Goal: Task Accomplishment & Management: Use online tool/utility

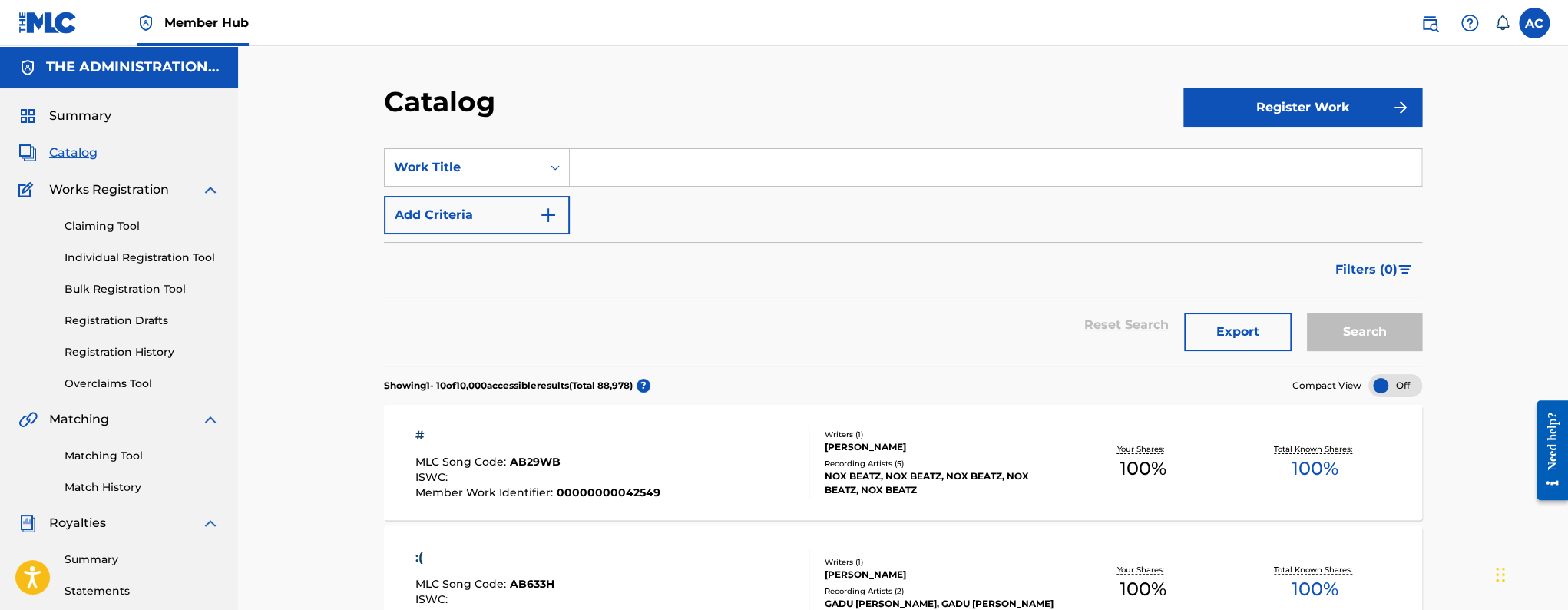
click at [73, 159] on span "Catalog" at bounding box center [73, 153] width 49 height 19
click at [619, 164] on input "Search Form" at bounding box center [995, 168] width 851 height 37
paste input "Time to slide"
type input "Time to slide"
click at [1306, 313] on button "Search" at bounding box center [1364, 331] width 115 height 38
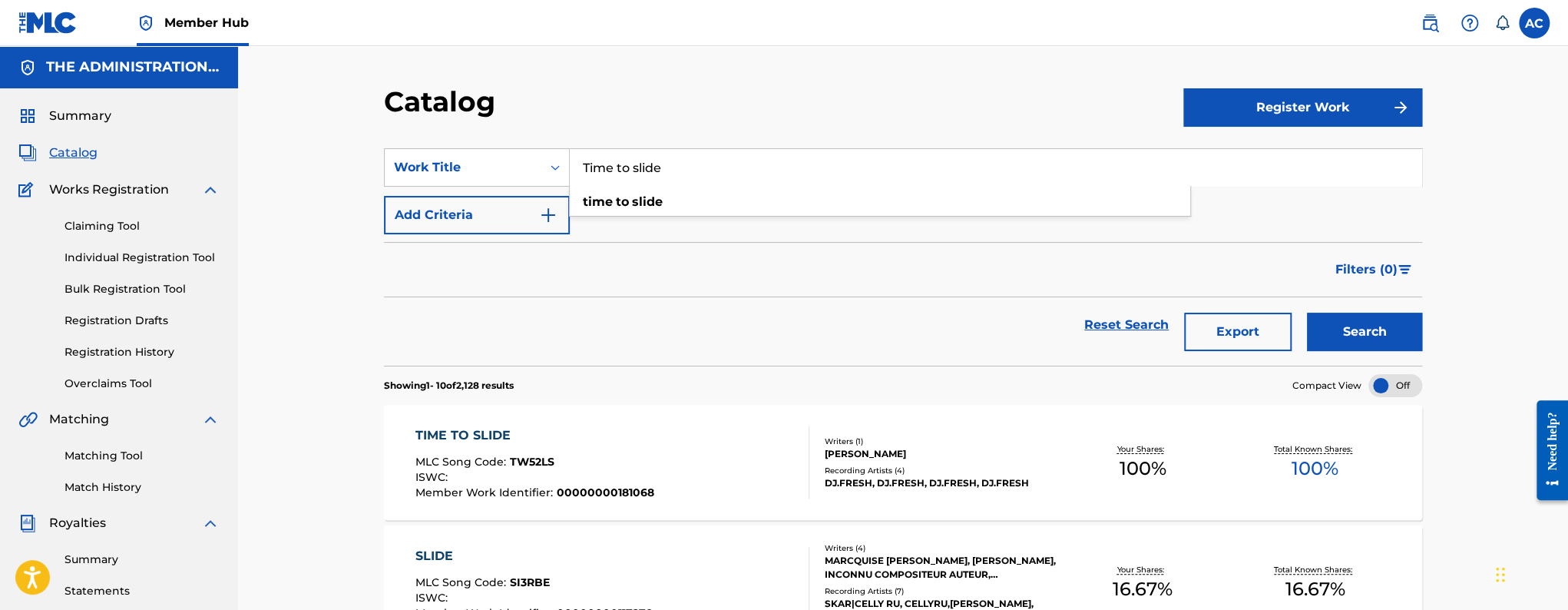
click at [650, 458] on div "TIME TO SLIDE MLC Song Code : TW52LS ISWC : Member Work Identifier : 0000000018…" at bounding box center [612, 462] width 395 height 72
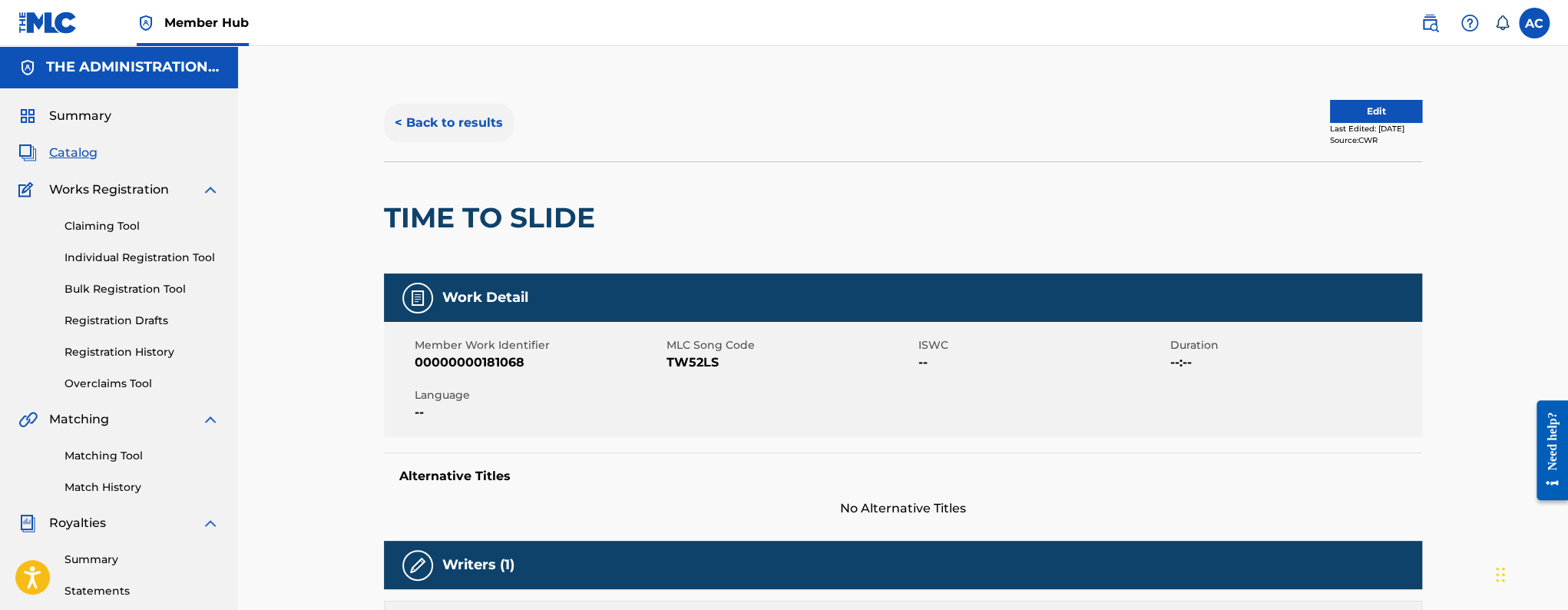
click at [470, 124] on button "< Back to results" at bounding box center [449, 123] width 130 height 38
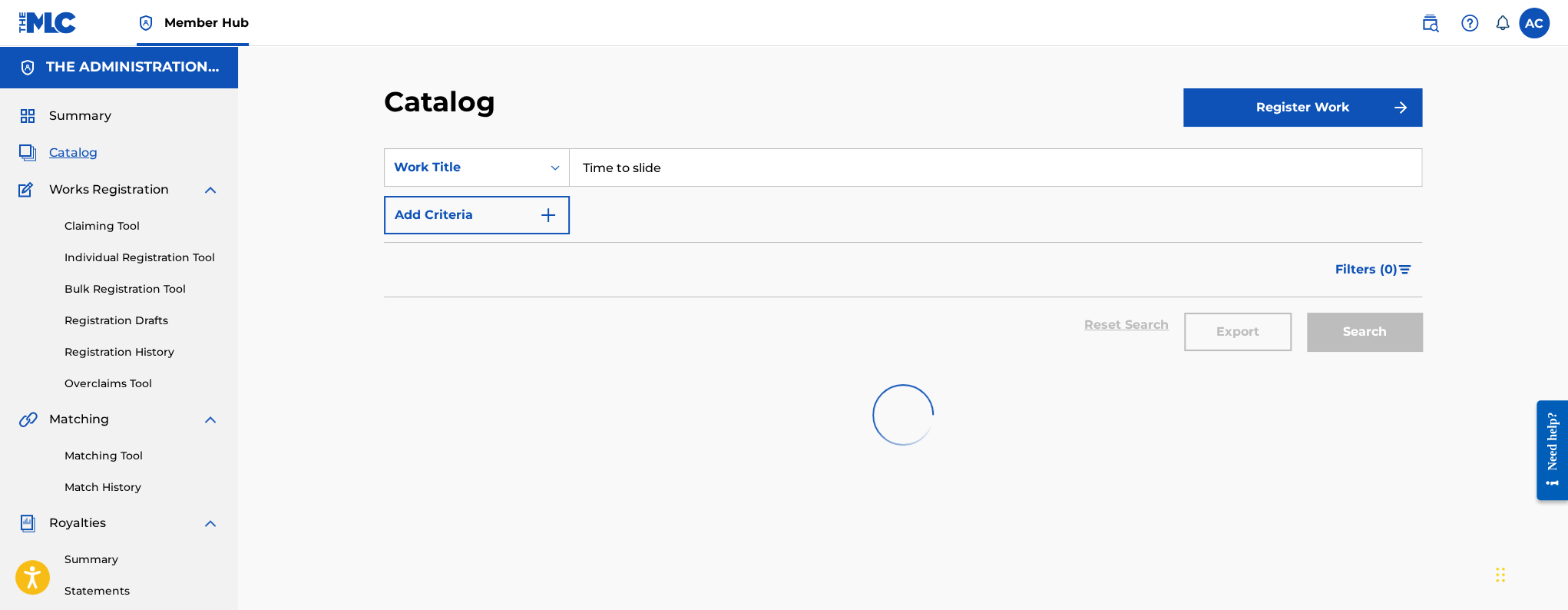
click at [618, 160] on input "Time to slide" at bounding box center [995, 168] width 851 height 37
paste input "I Just Had A Brand New Feeling"
type input "I Just Had A Brand New Feeling"
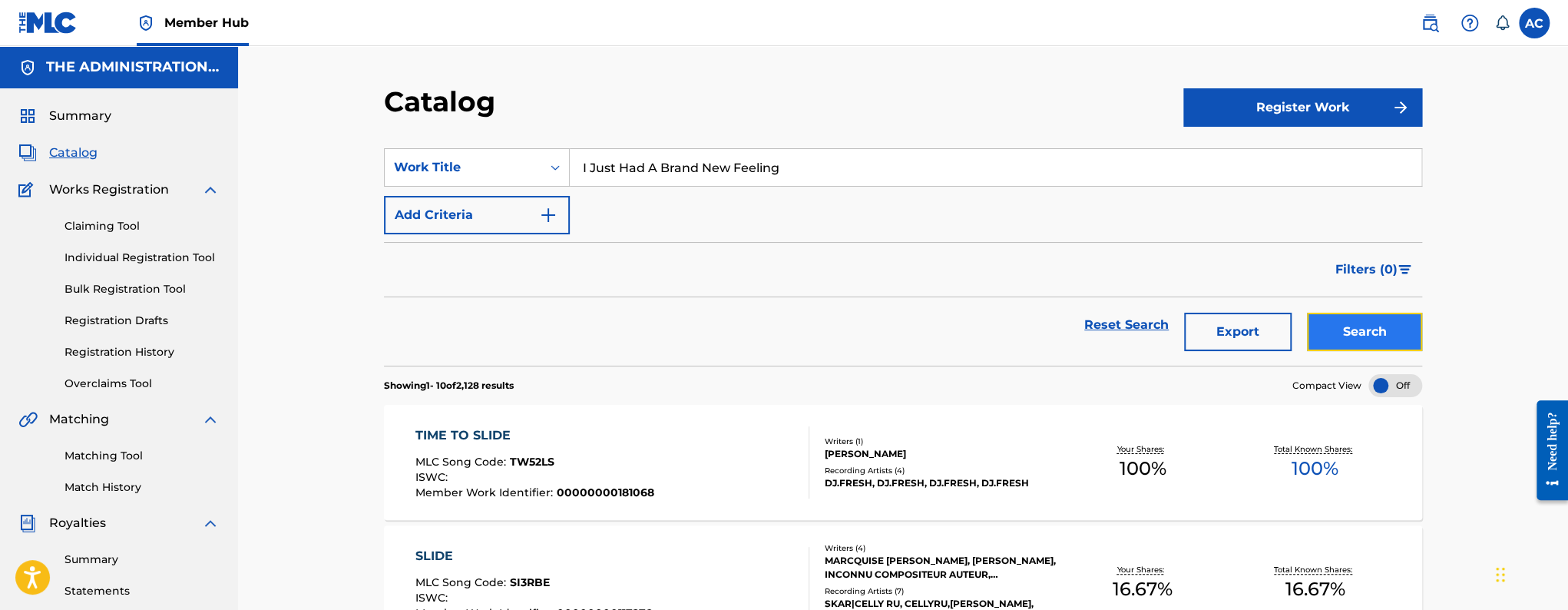
click at [1329, 333] on button "Search" at bounding box center [1364, 331] width 115 height 38
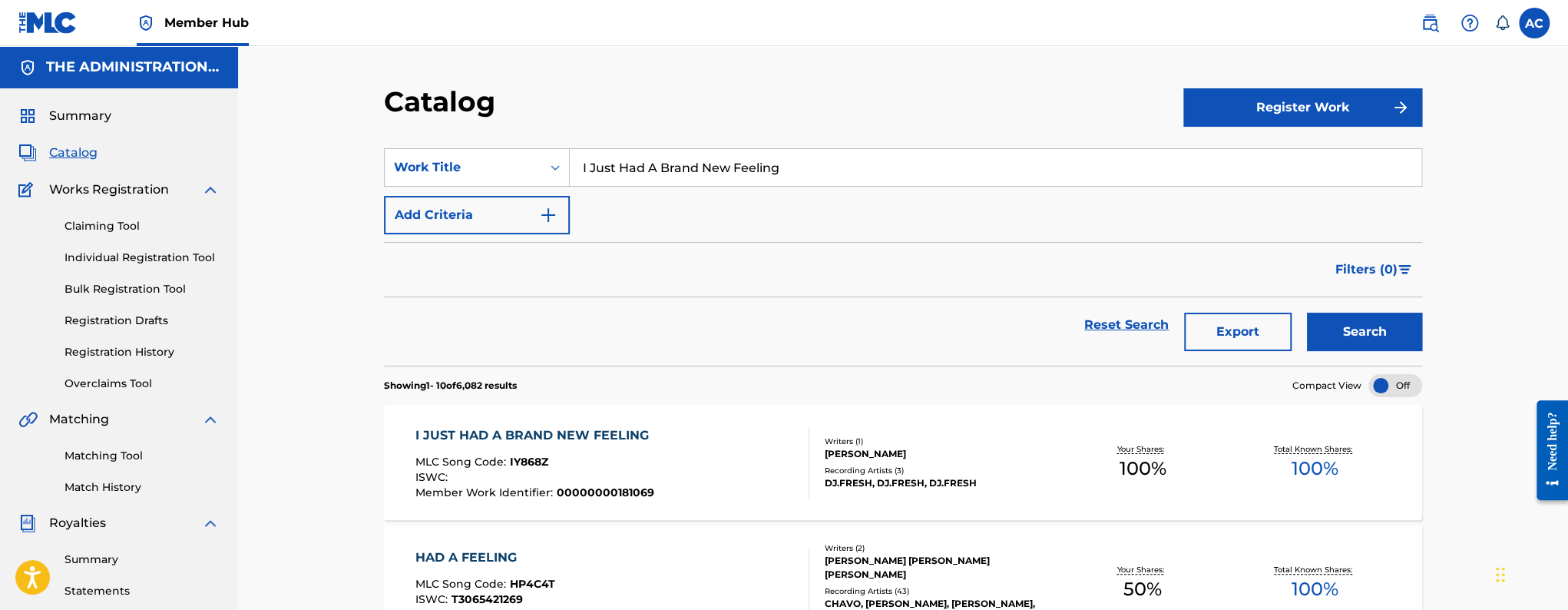
click at [839, 458] on div "[PERSON_NAME]" at bounding box center [939, 455] width 232 height 14
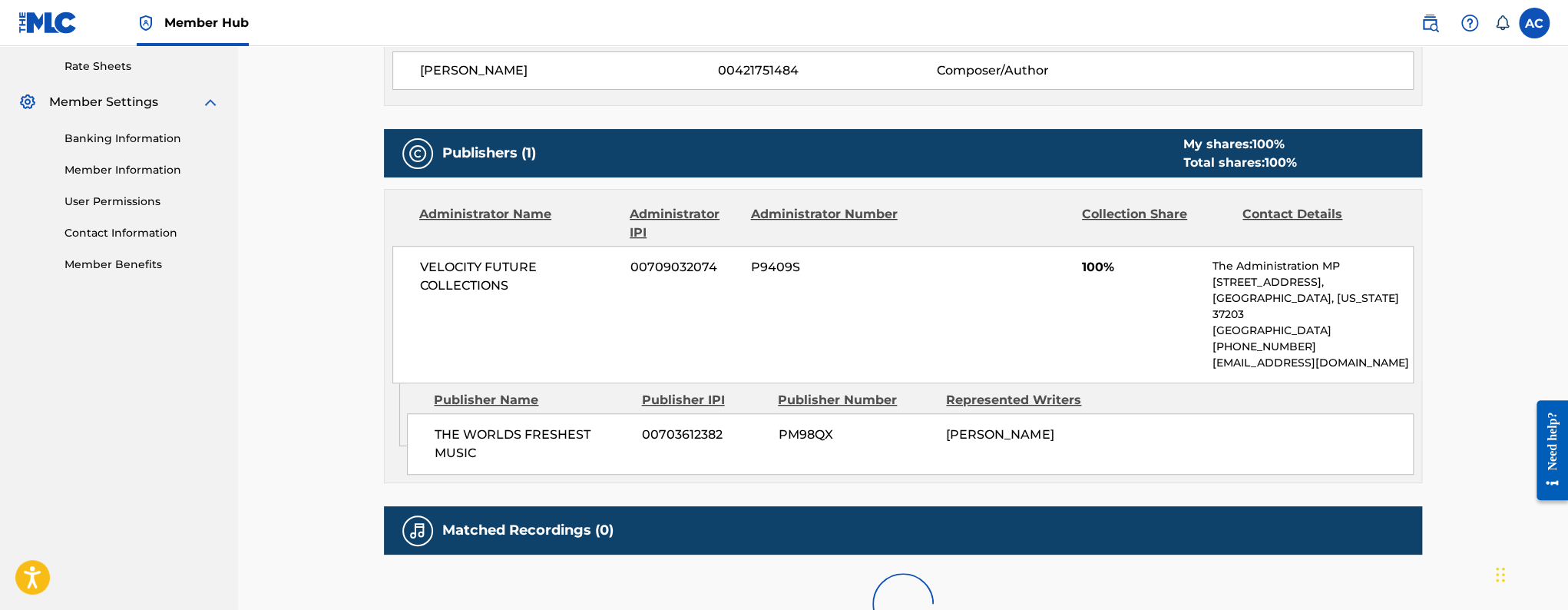
scroll to position [688, 0]
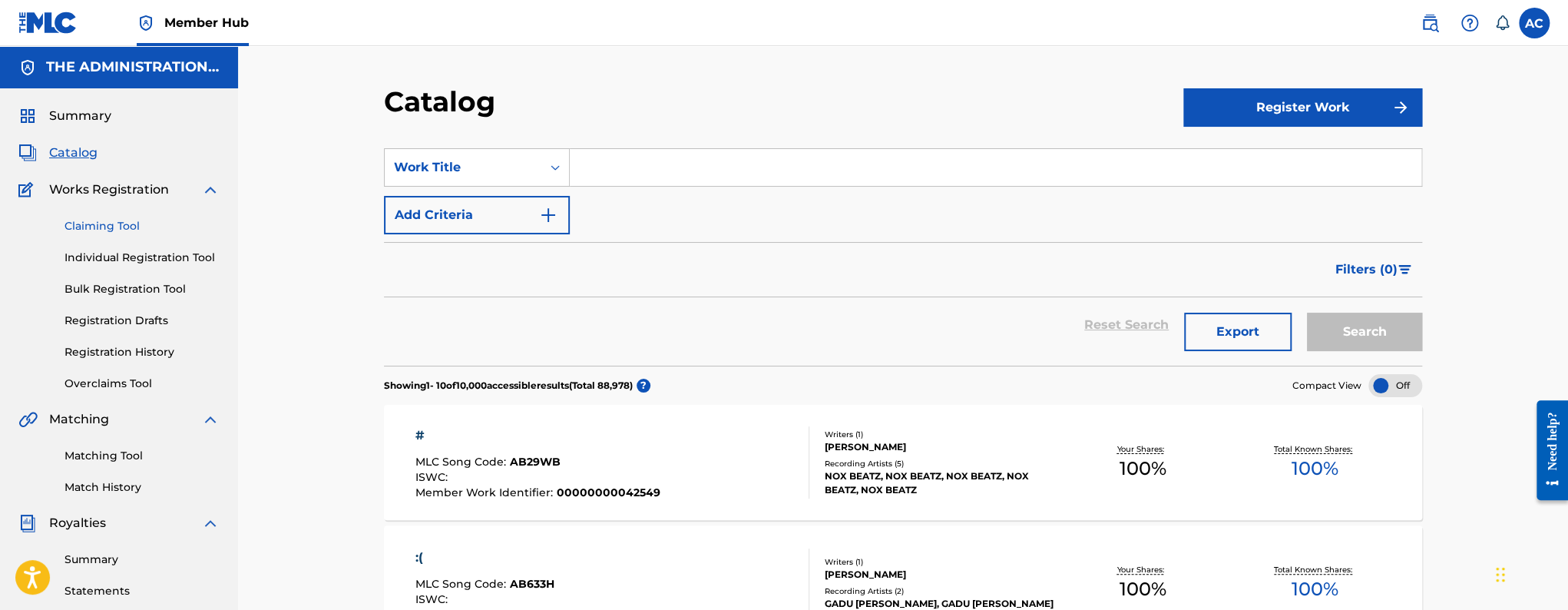
click at [117, 225] on link "Claiming Tool" at bounding box center [142, 226] width 155 height 16
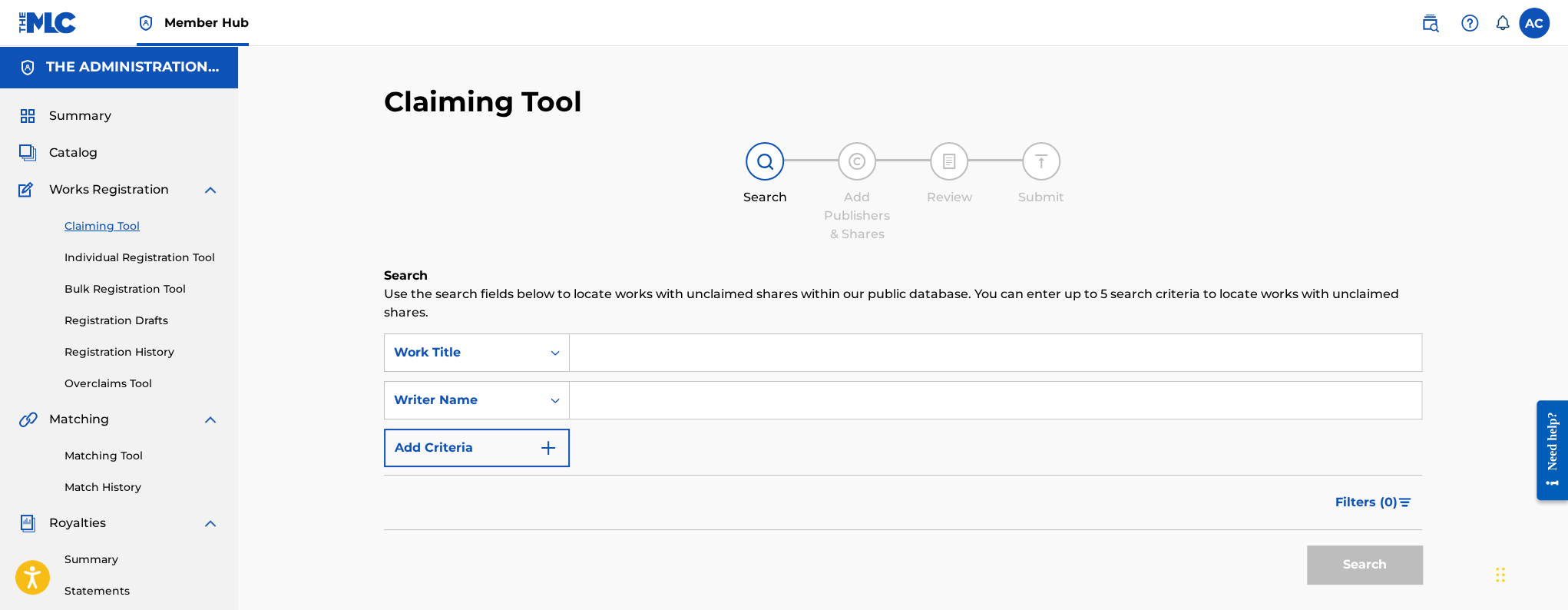
click at [695, 416] on input "Search Form" at bounding box center [995, 400] width 851 height 37
paste input "Marqus A Brown"
click at [637, 414] on input "Marqus A Brown" at bounding box center [995, 400] width 851 height 37
click at [637, 412] on input "Marqus A Brown" at bounding box center [995, 400] width 851 height 37
click at [637, 411] on input "Marqus A Brown" at bounding box center [995, 400] width 851 height 37
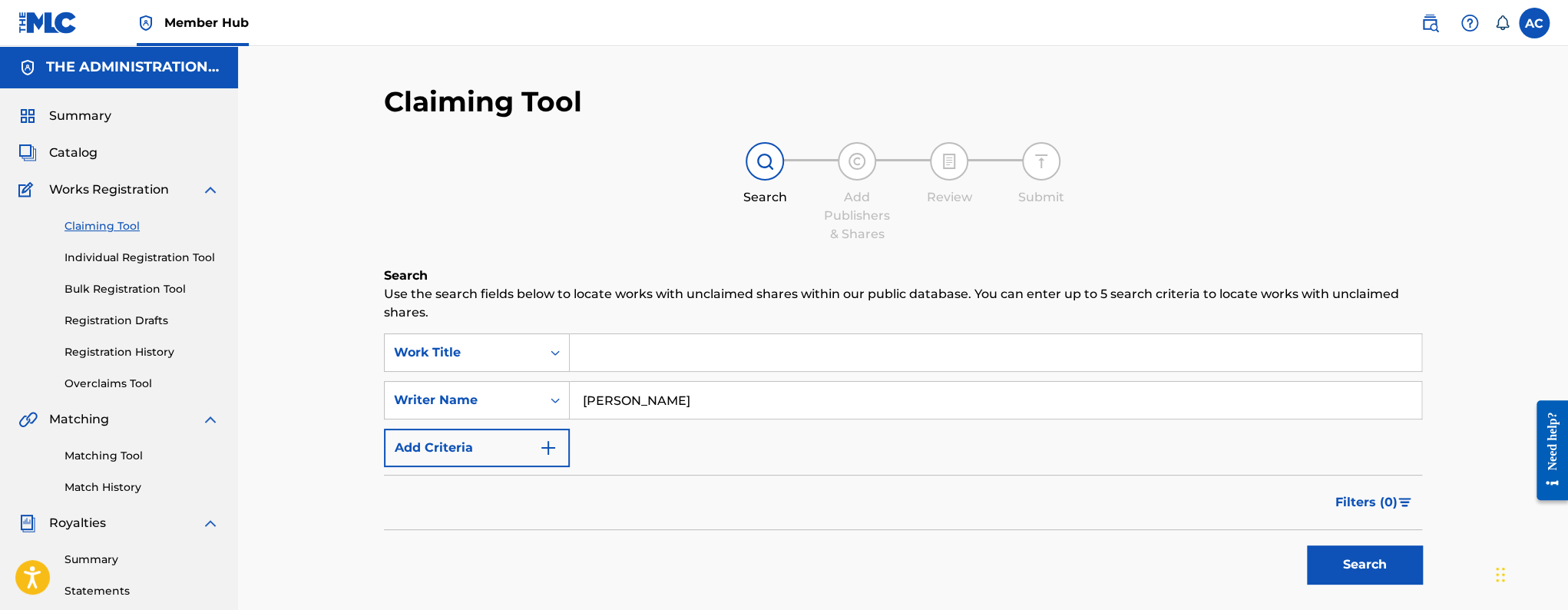
click at [637, 411] on input "Marqus A Brown" at bounding box center [995, 400] width 851 height 37
paste input "QZHNB2508606"
type input "QZHNB2508606"
click at [1306, 545] on button "Search" at bounding box center [1364, 564] width 115 height 38
click at [101, 457] on link "Matching Tool" at bounding box center [142, 456] width 155 height 16
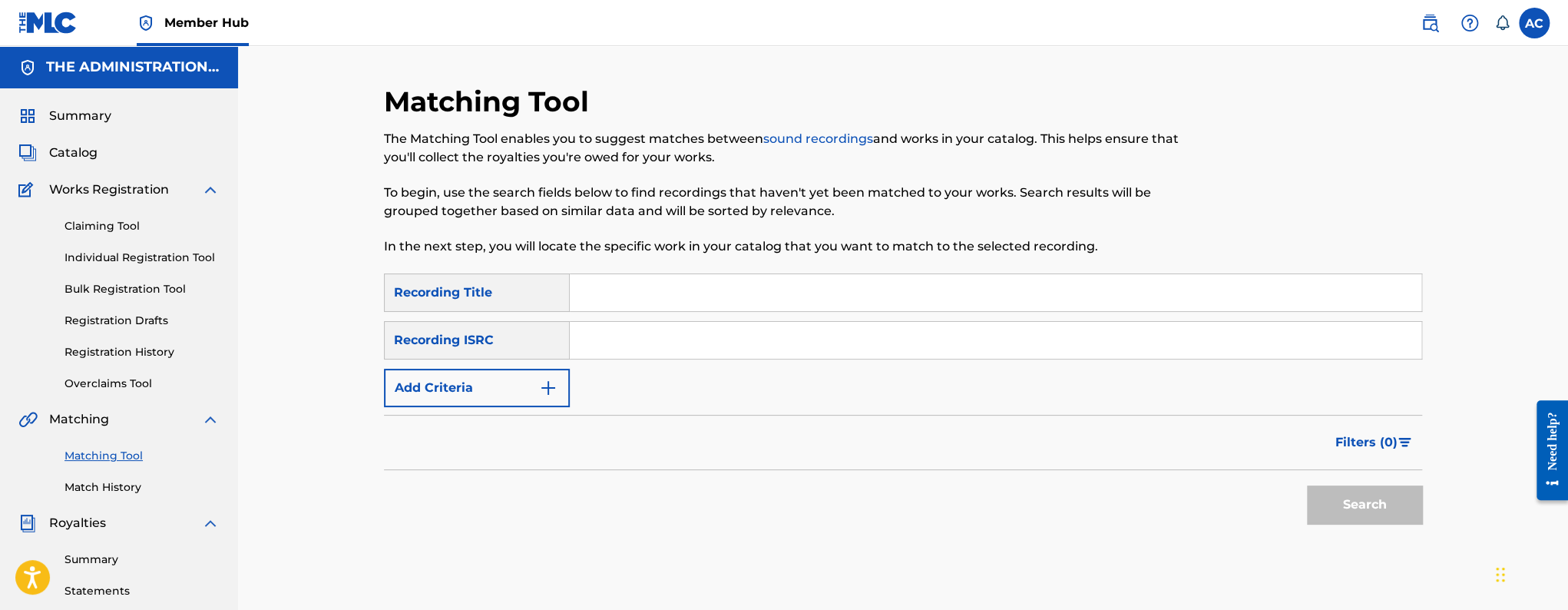
click at [730, 325] on input "Search Form" at bounding box center [995, 340] width 851 height 37
paste input "QZHNB2508606"
click at [1306, 486] on button "Search" at bounding box center [1364, 504] width 115 height 38
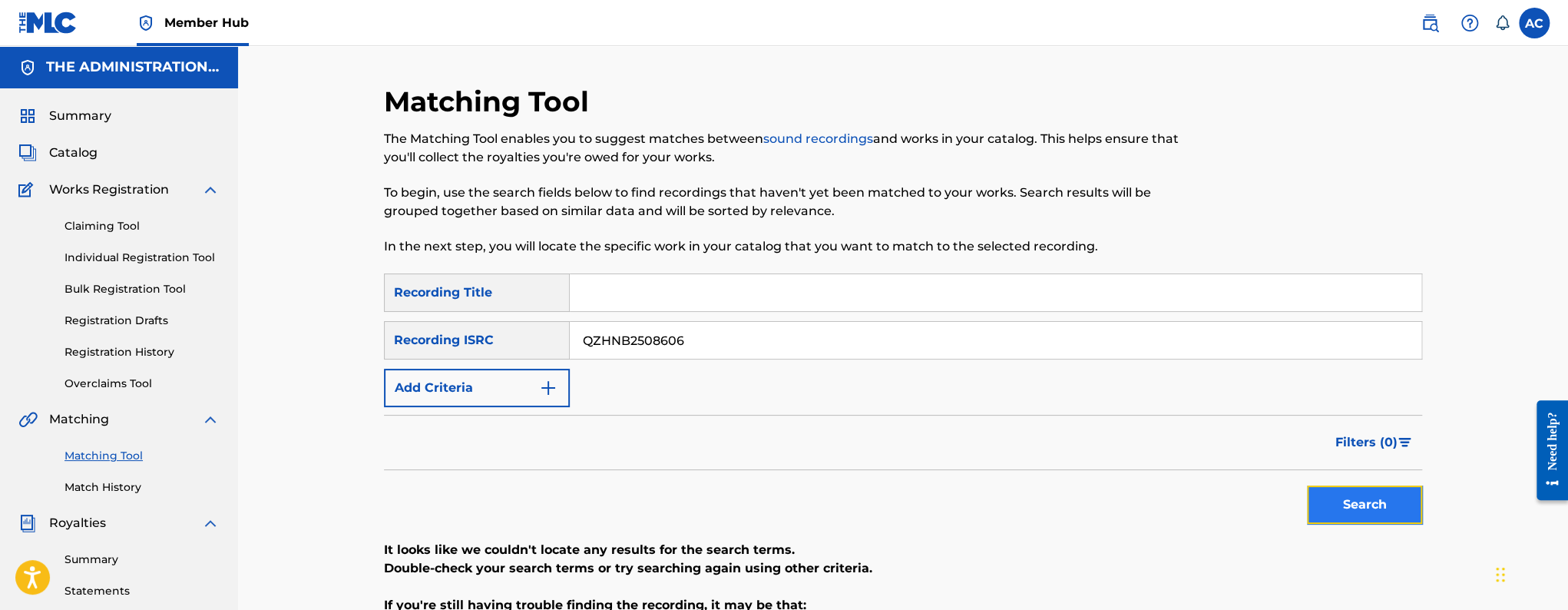
click at [1372, 504] on button "Search" at bounding box center [1364, 504] width 115 height 38
click at [621, 344] on input "QZHNB2508606" at bounding box center [995, 340] width 851 height 37
paste input "8"
type input "QZHNB2508608"
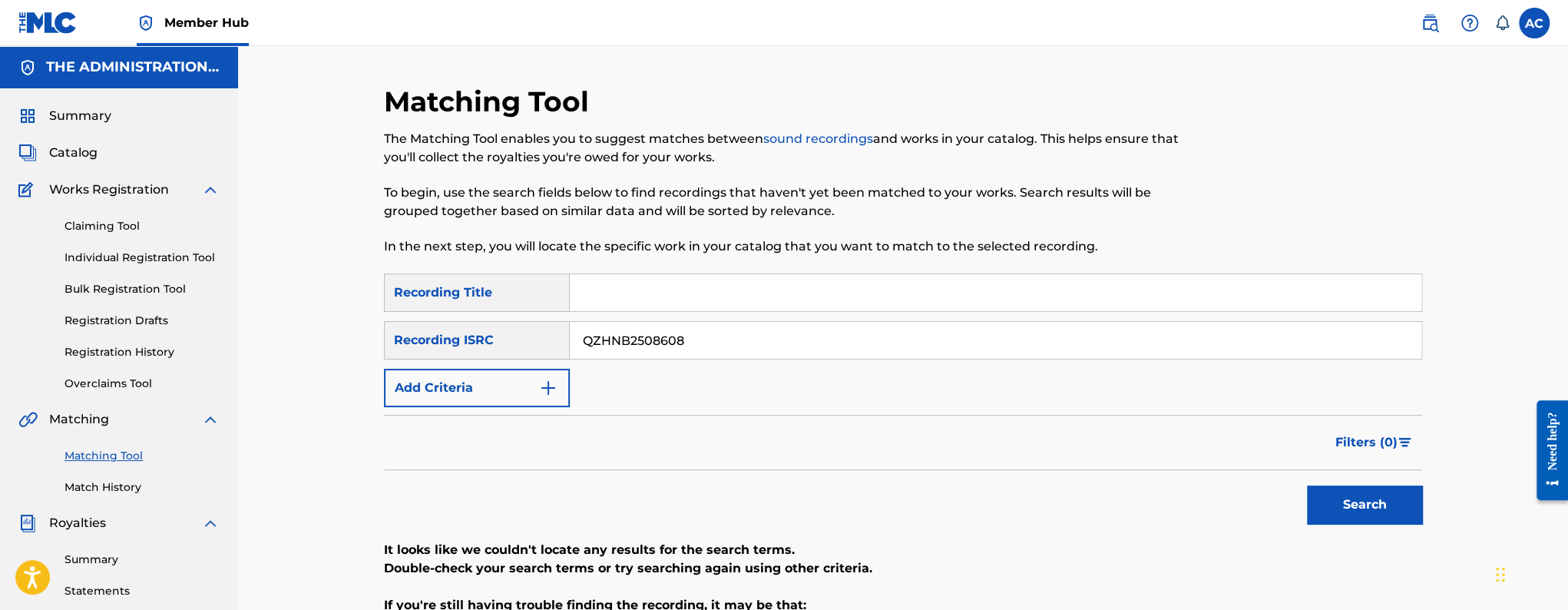
click at [1306, 486] on button "Search" at bounding box center [1364, 504] width 115 height 38
